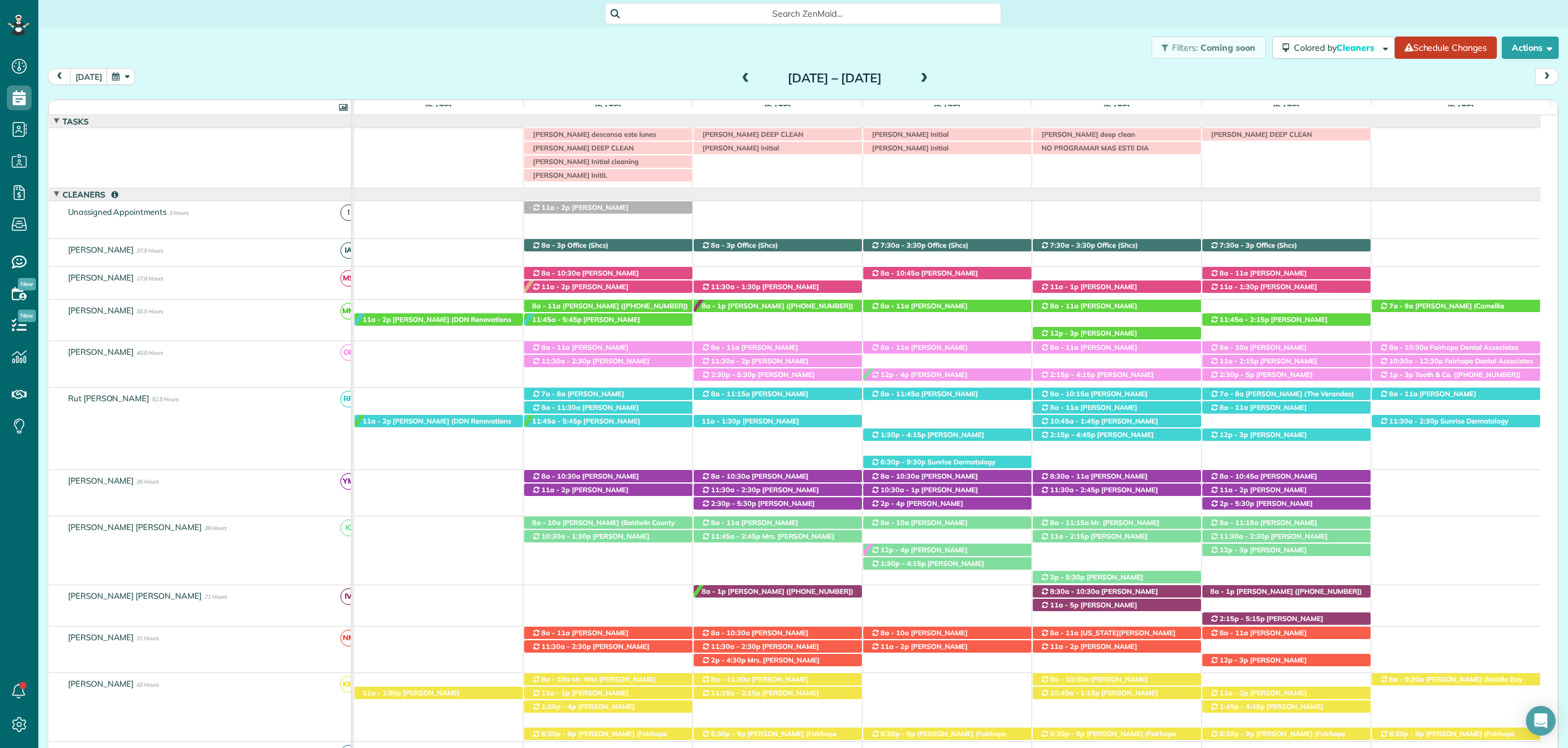
scroll to position [20, 0]
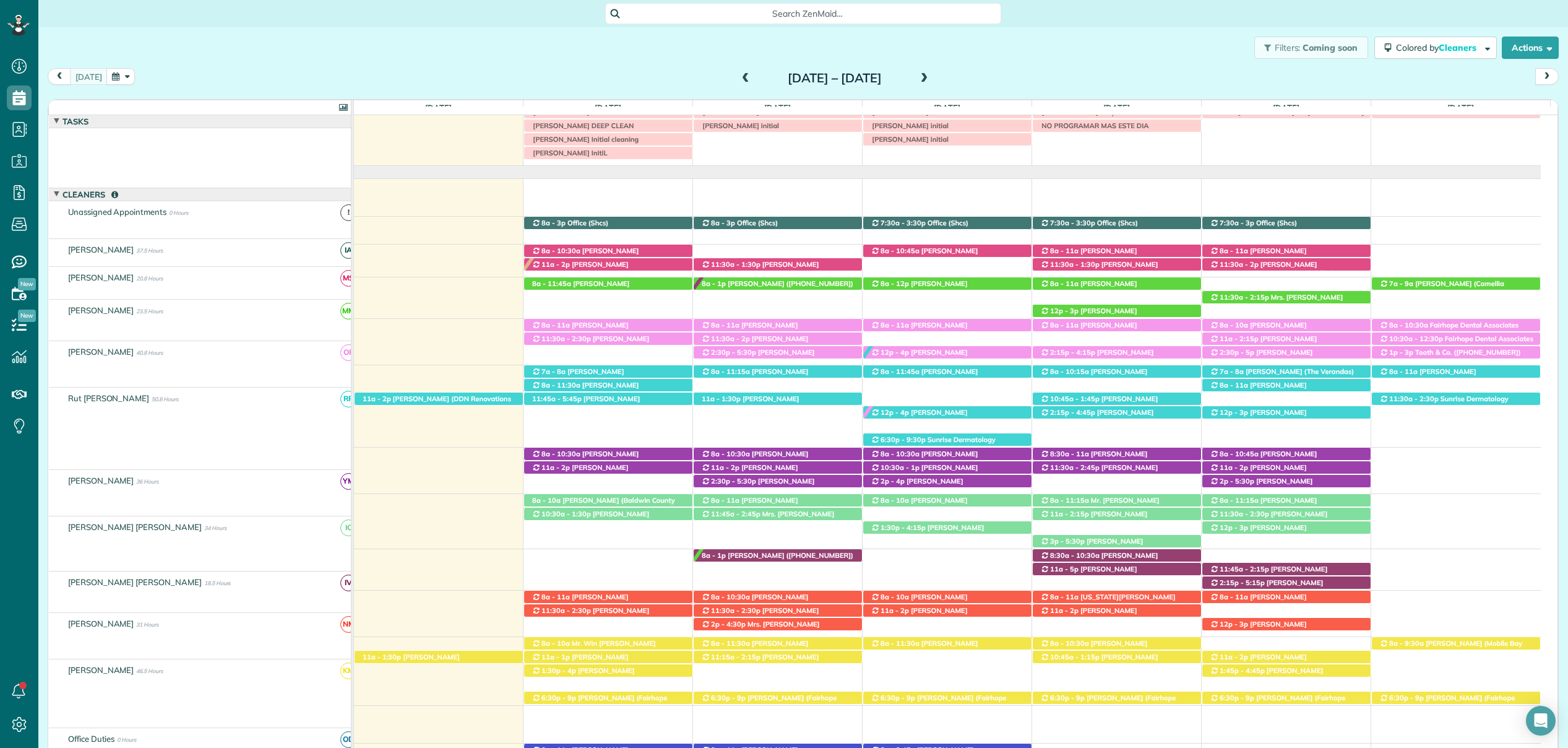
scroll to position [22, 0]
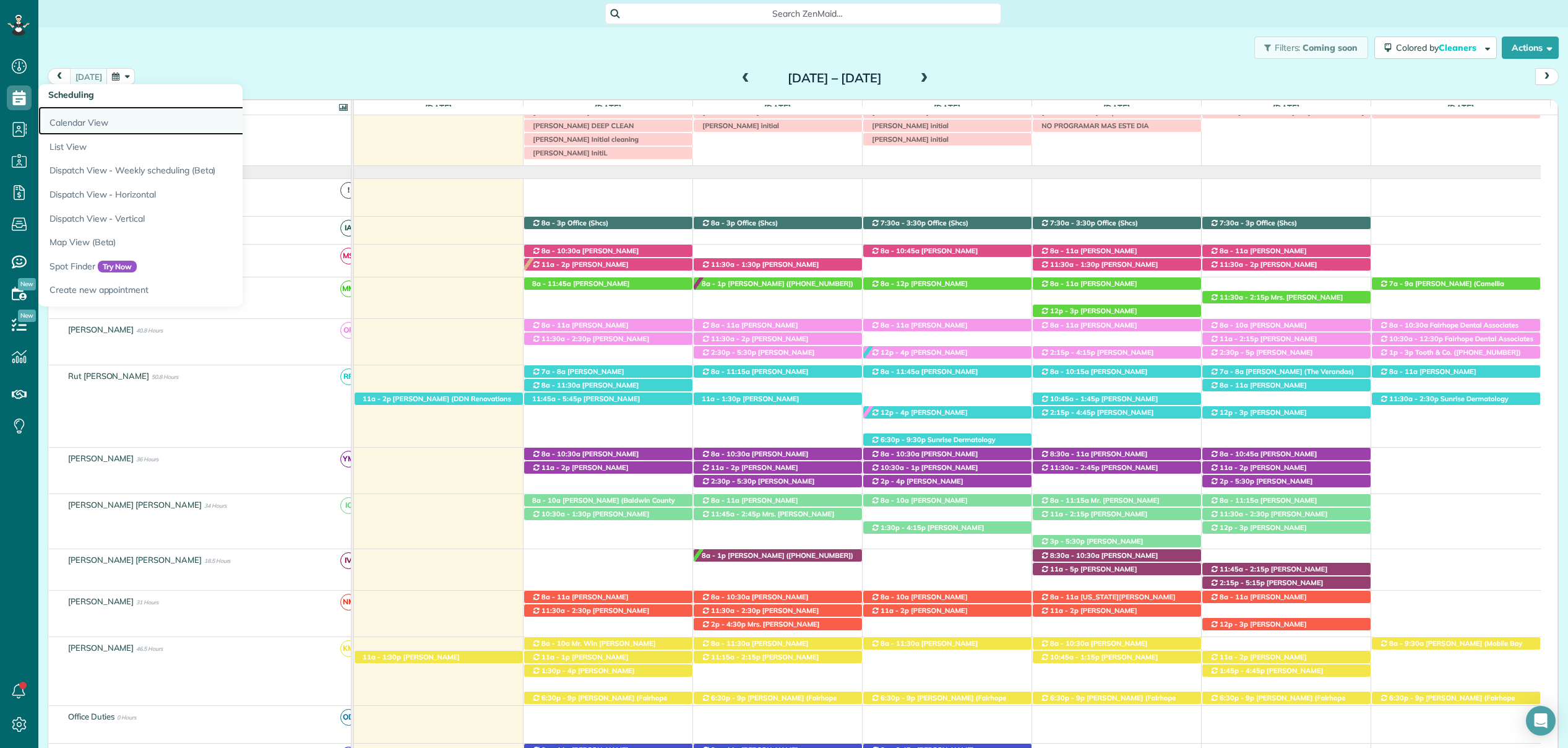
click at [59, 110] on link "Calendar View" at bounding box center [193, 120] width 310 height 29
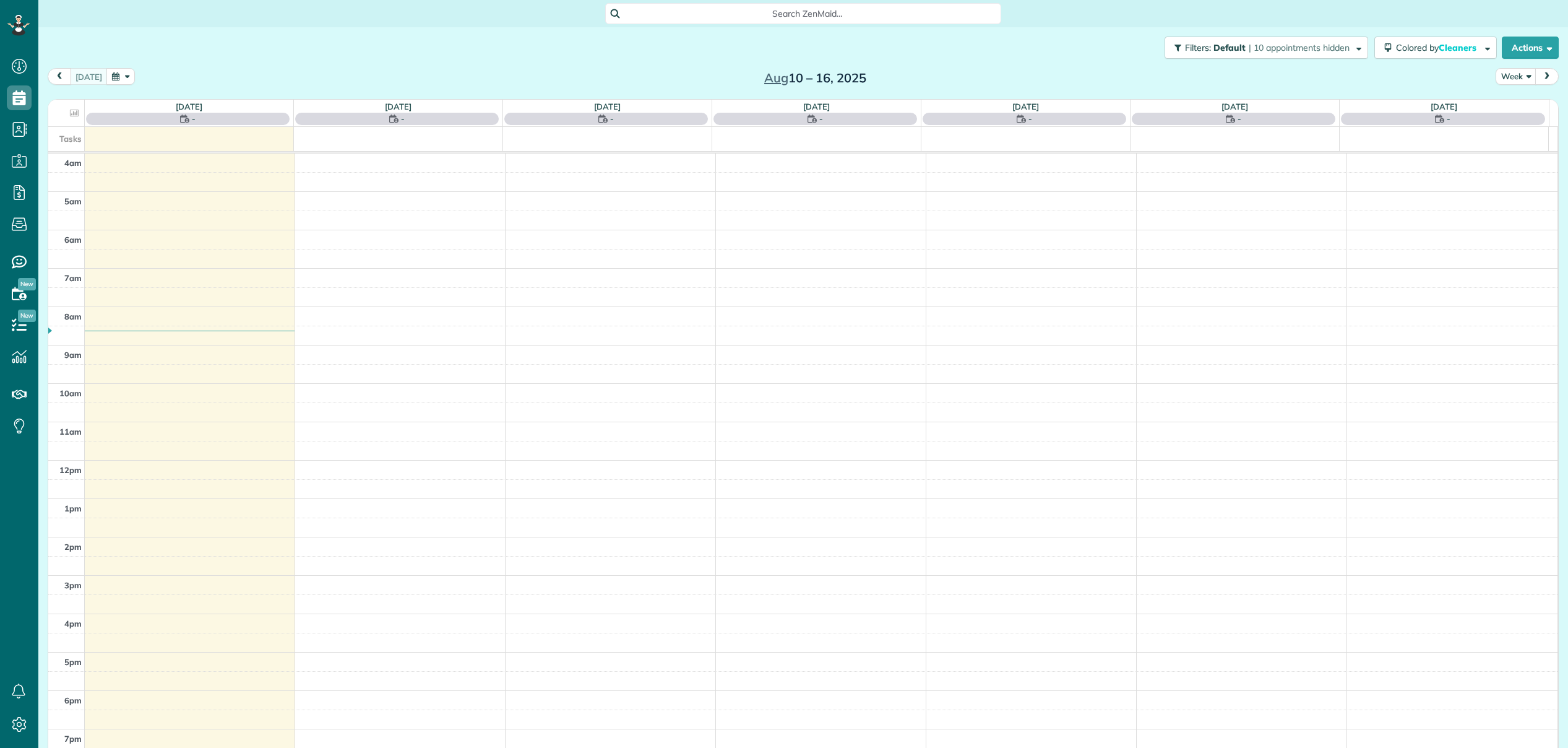
scroll to position [6, 6]
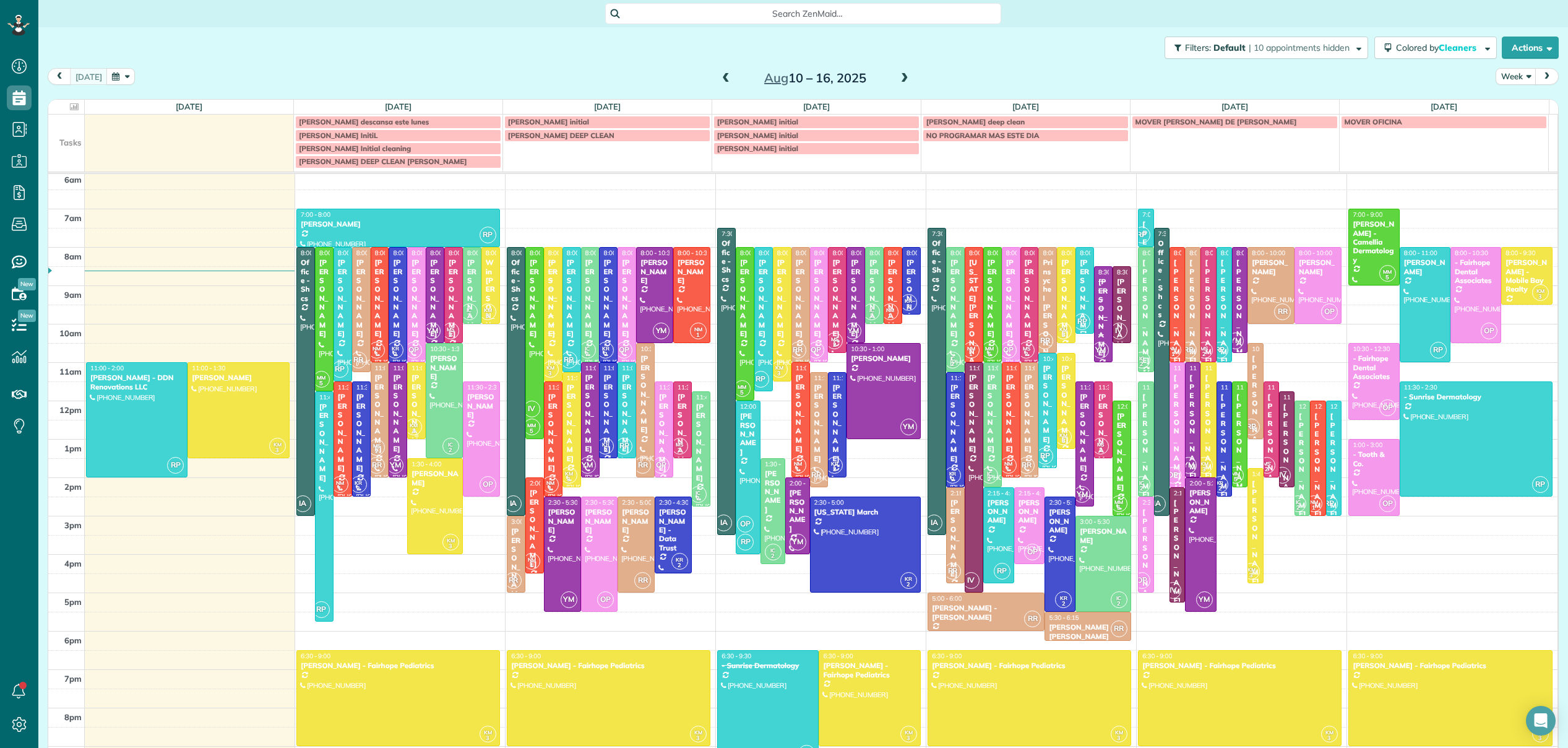
click at [416, 423] on span "KM 3" at bounding box center [414, 427] width 17 height 17
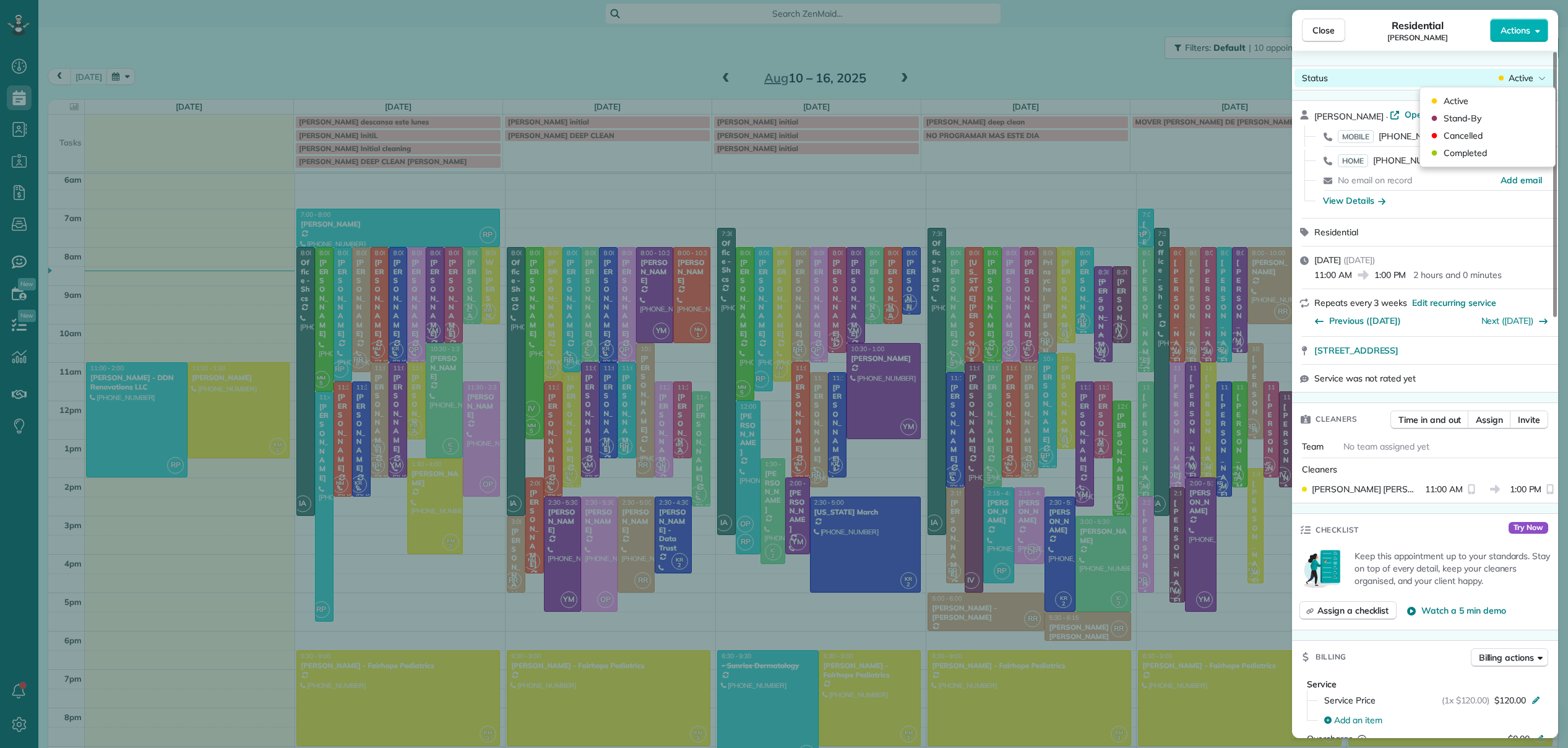
click at [1528, 76] on span "Active" at bounding box center [1521, 77] width 25 height 12
click at [1476, 139] on span "Cancelled" at bounding box center [1463, 135] width 39 height 12
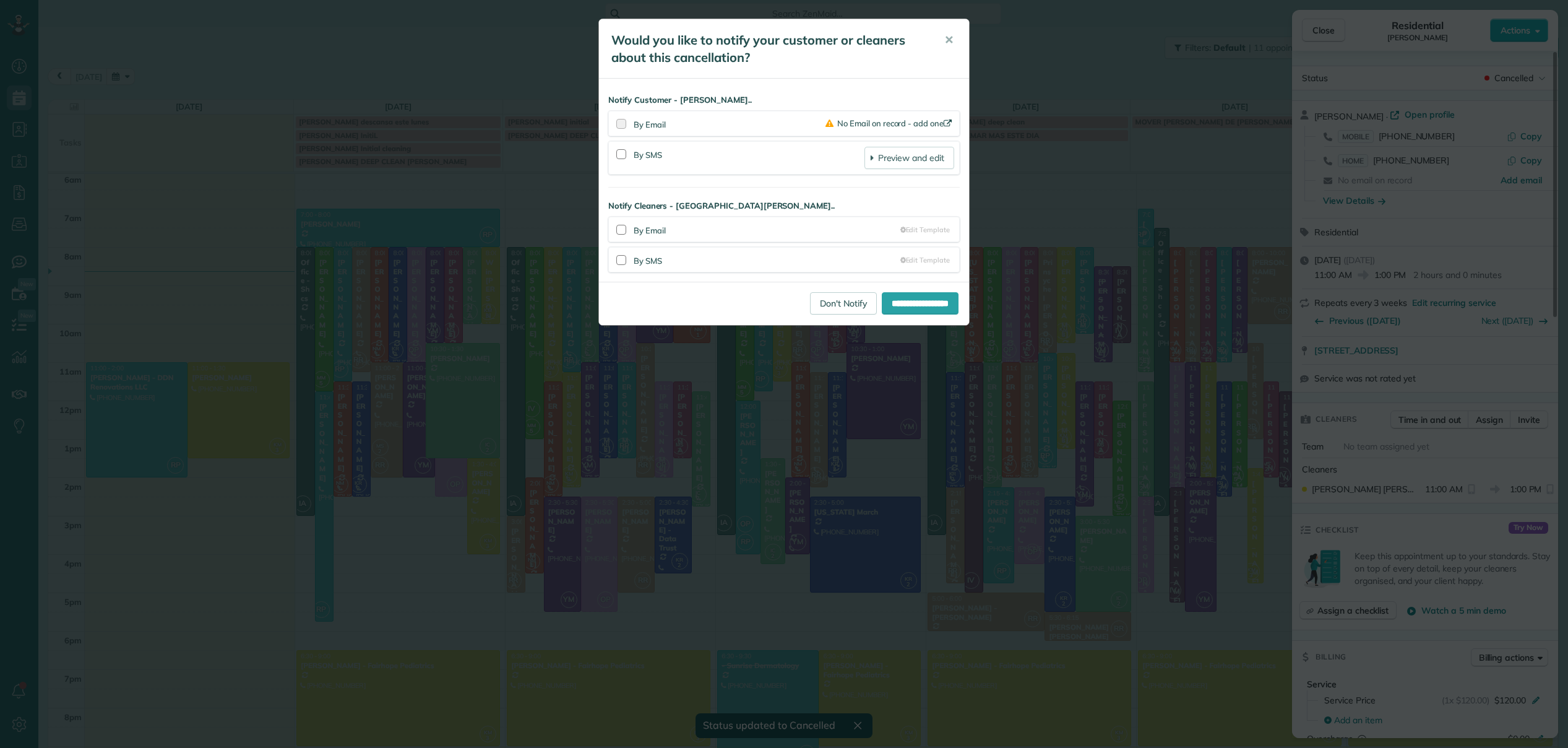
scroll to position [68, 0]
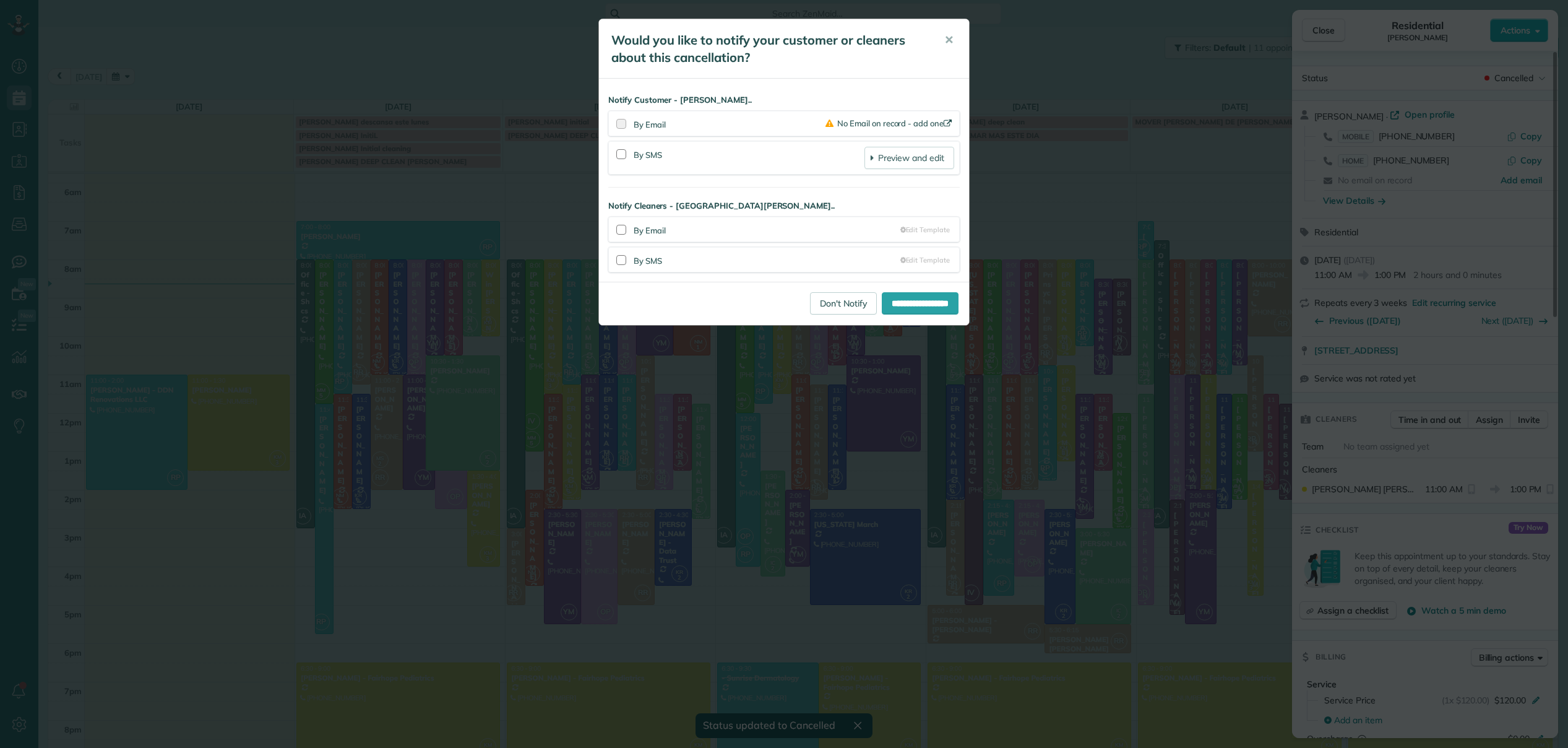
click at [620, 127] on div at bounding box center [621, 120] width 16 height 20
click at [622, 121] on div at bounding box center [621, 120] width 16 height 20
click at [612, 157] on section "**********" at bounding box center [784, 158] width 352 height 33
click at [618, 154] on div at bounding box center [621, 154] width 10 height 10
click at [626, 262] on div at bounding box center [621, 257] width 16 height 20
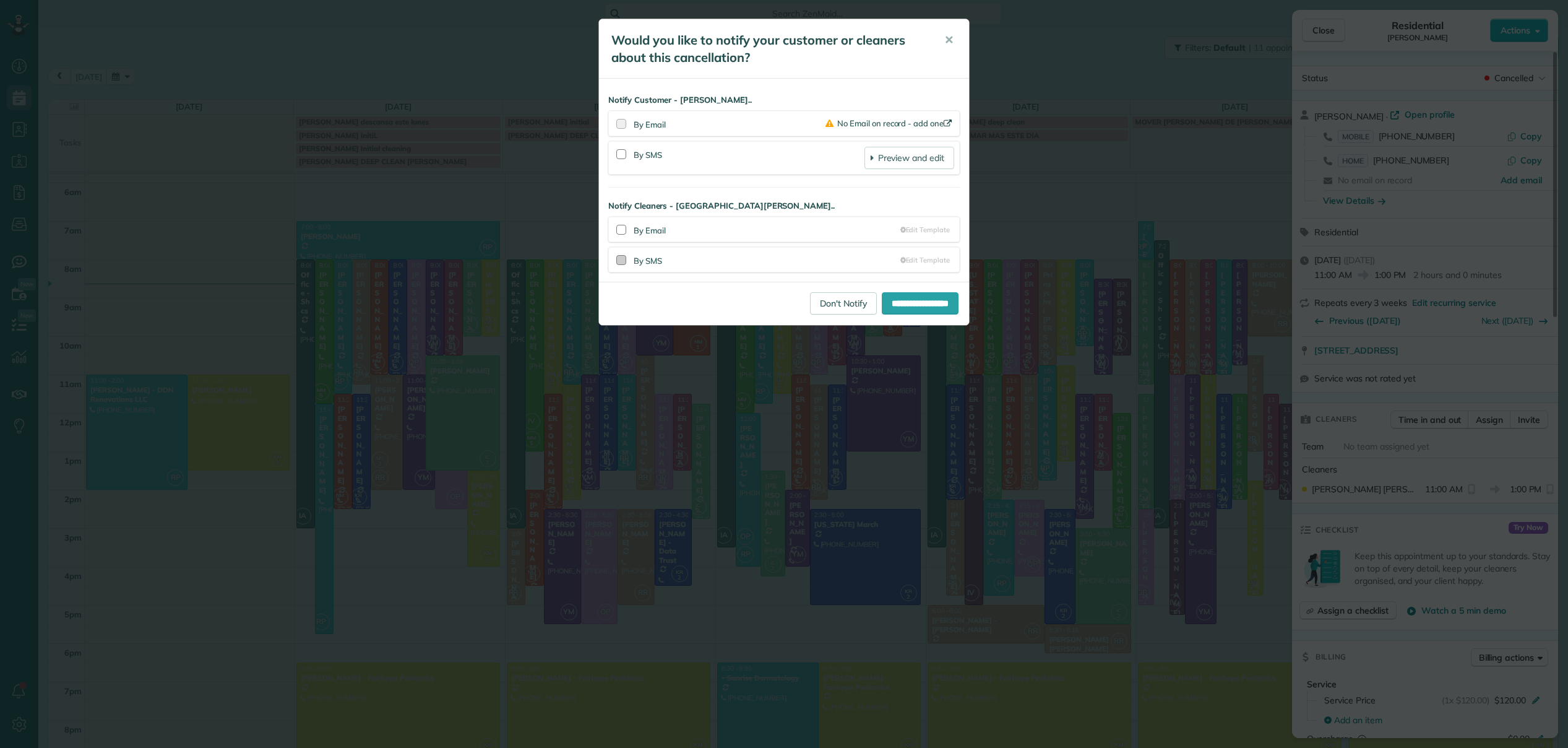
click at [620, 261] on div at bounding box center [621, 260] width 10 height 10
click at [924, 306] on input "**********" at bounding box center [920, 303] width 76 height 22
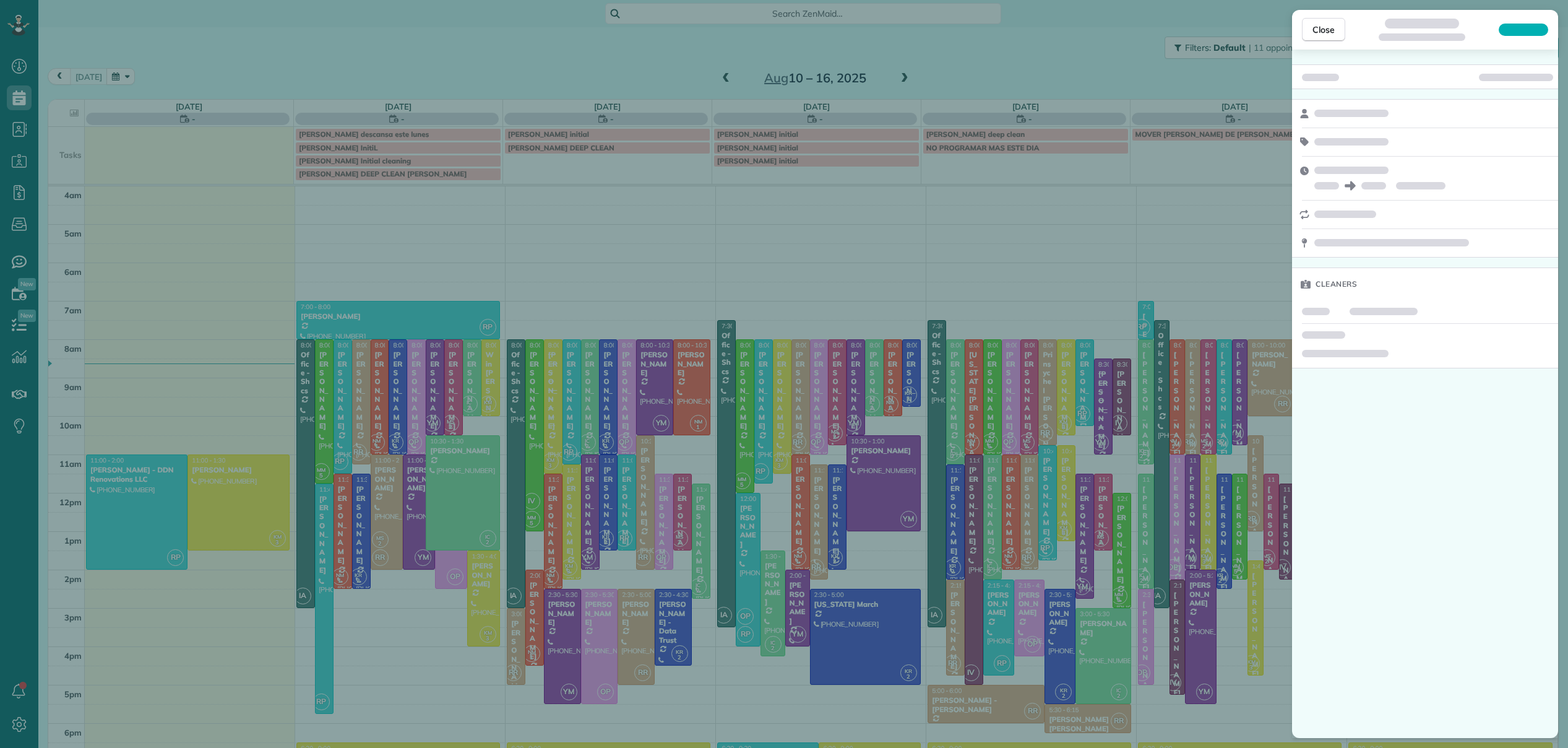
scroll to position [80, 0]
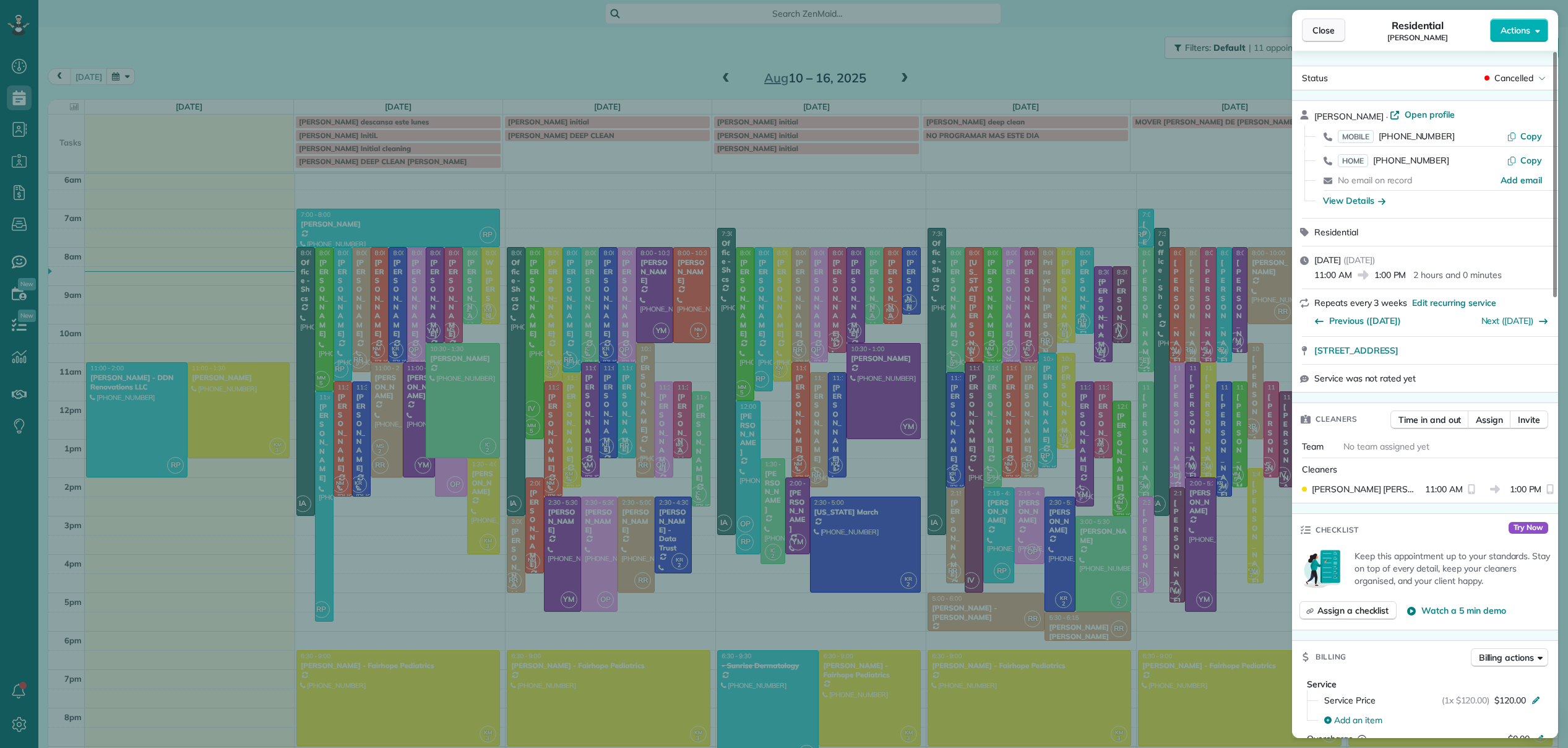
click at [1339, 35] on button "Close" at bounding box center [1323, 30] width 44 height 23
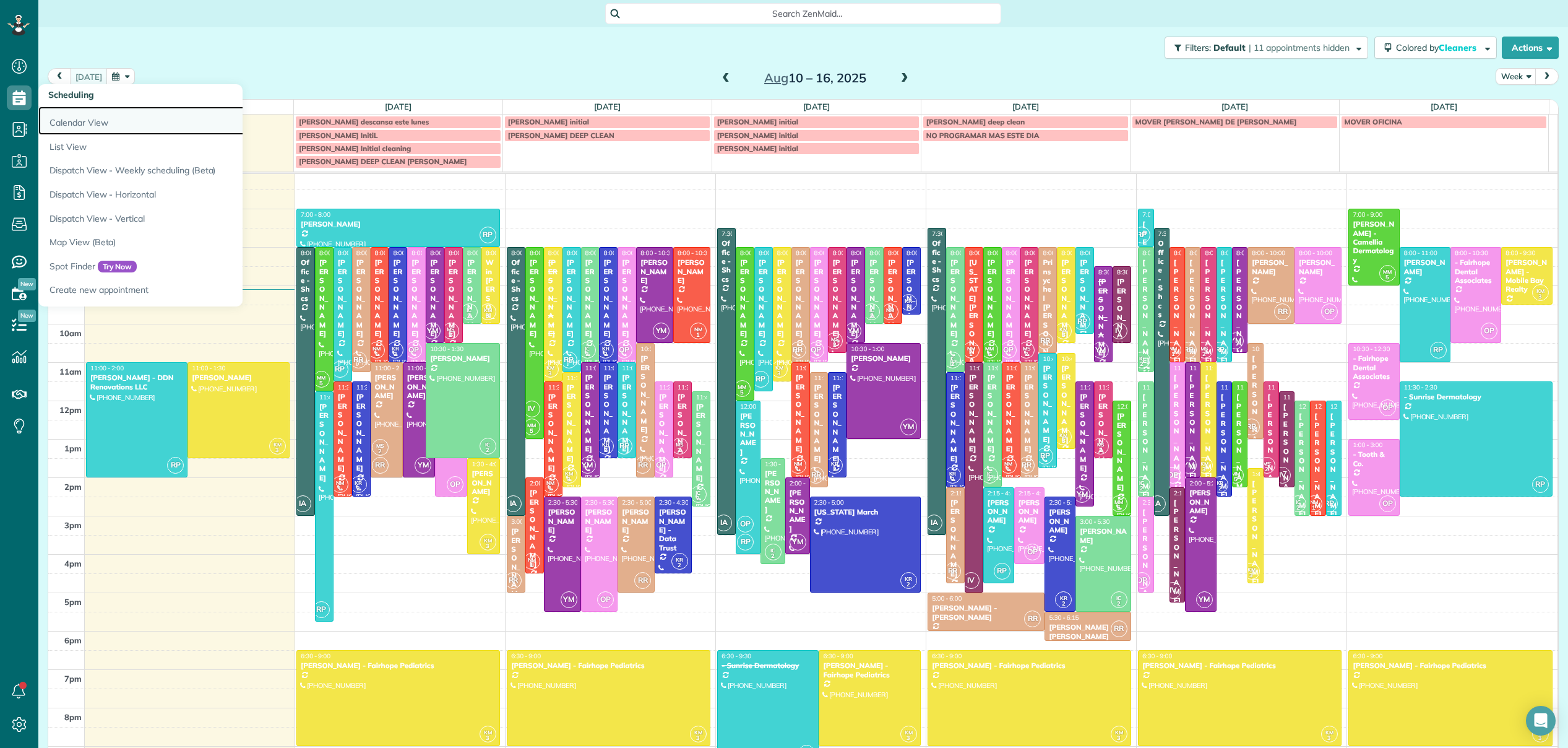
click at [86, 125] on link "Calendar View" at bounding box center [193, 120] width 310 height 29
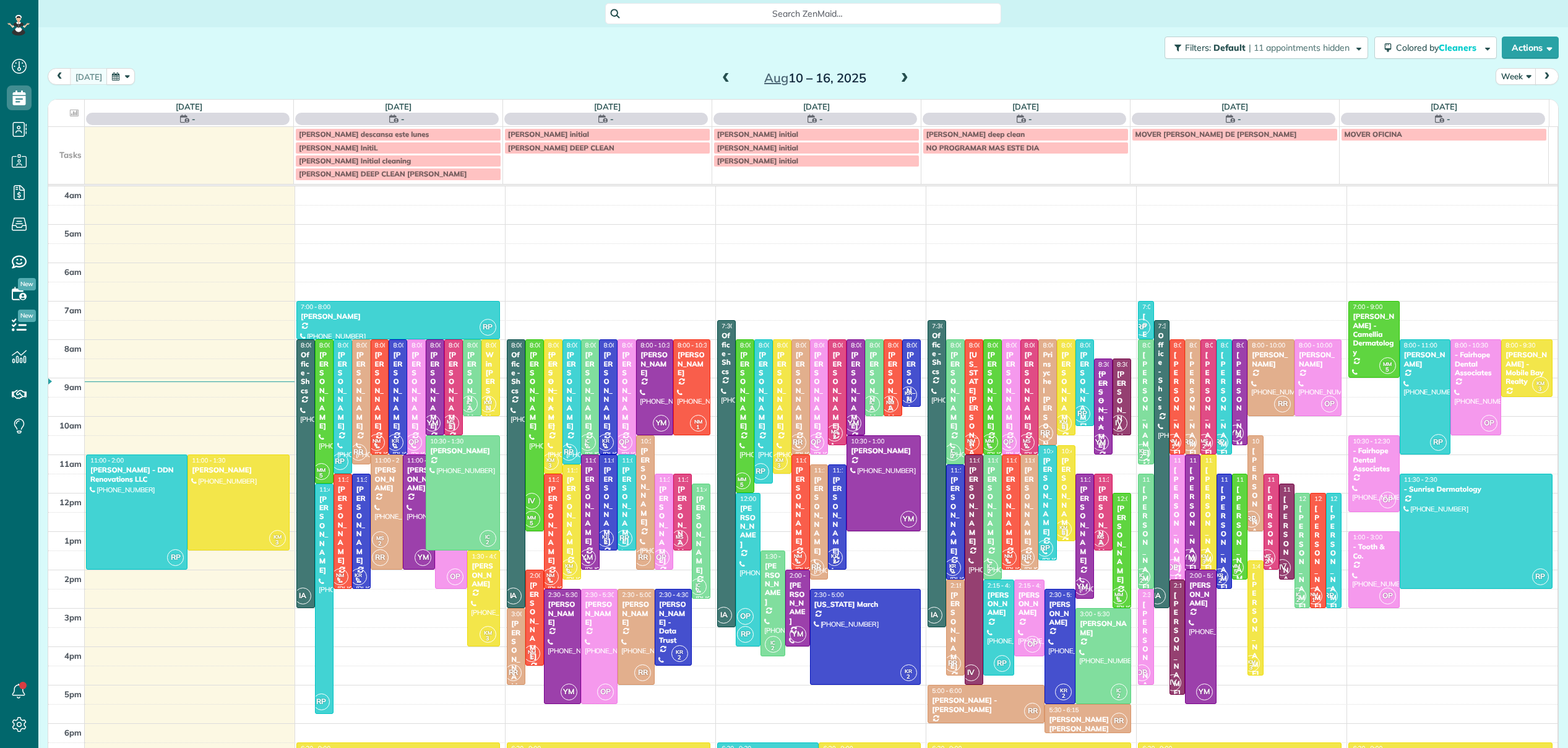
scroll to position [80, 0]
